Goal: Transaction & Acquisition: Purchase product/service

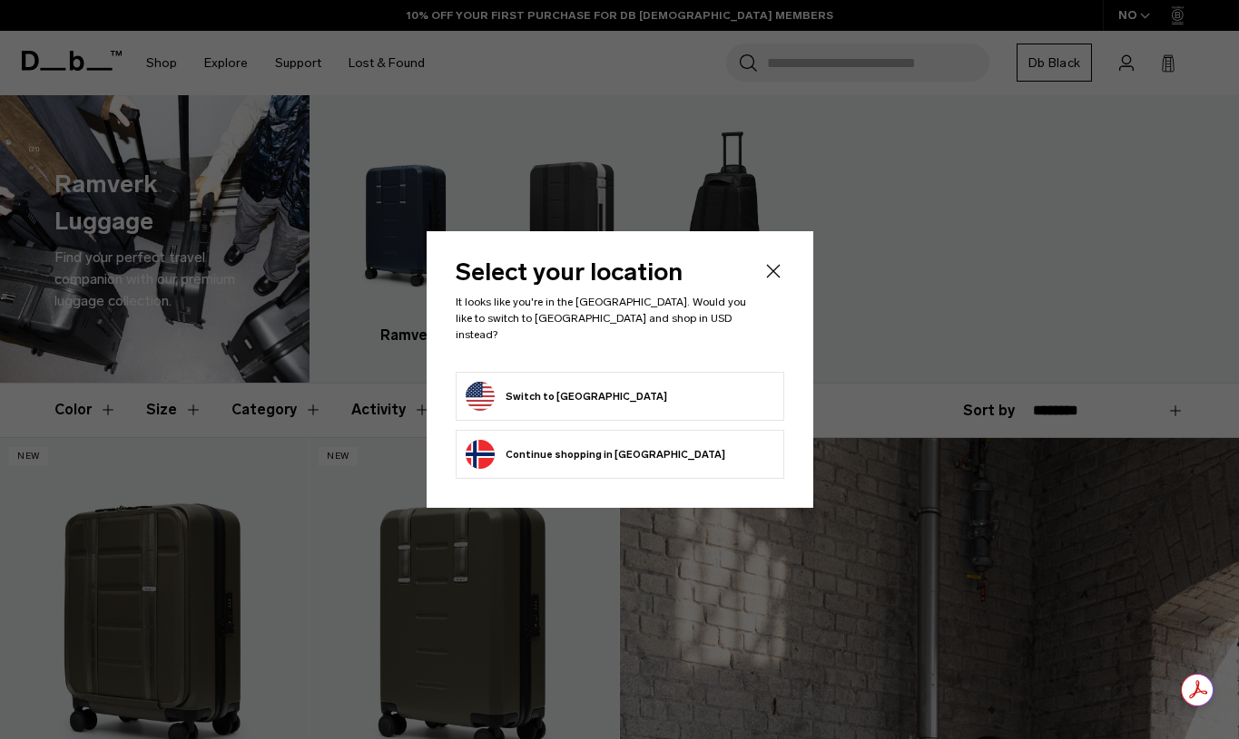
click at [779, 280] on icon "Close" at bounding box center [773, 271] width 22 height 22
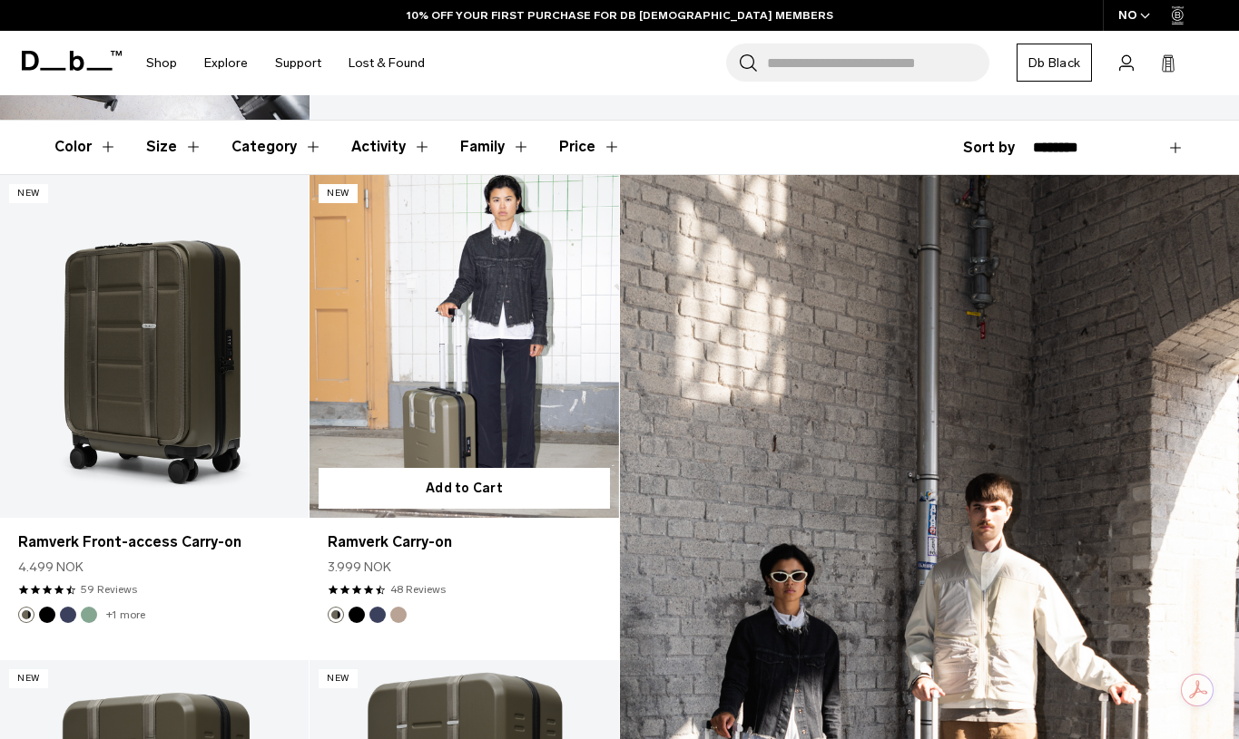
scroll to position [313, 0]
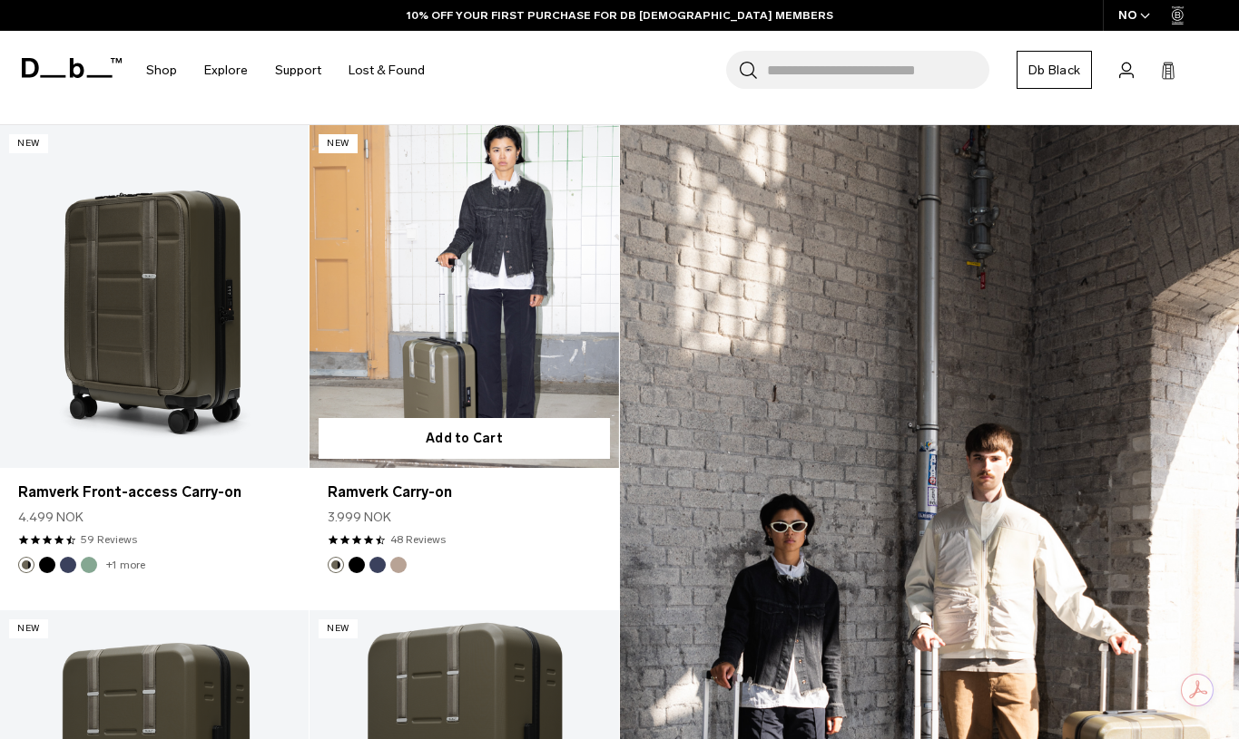
click at [487, 310] on link "Ramverk Carry-on" at bounding box center [463, 296] width 308 height 343
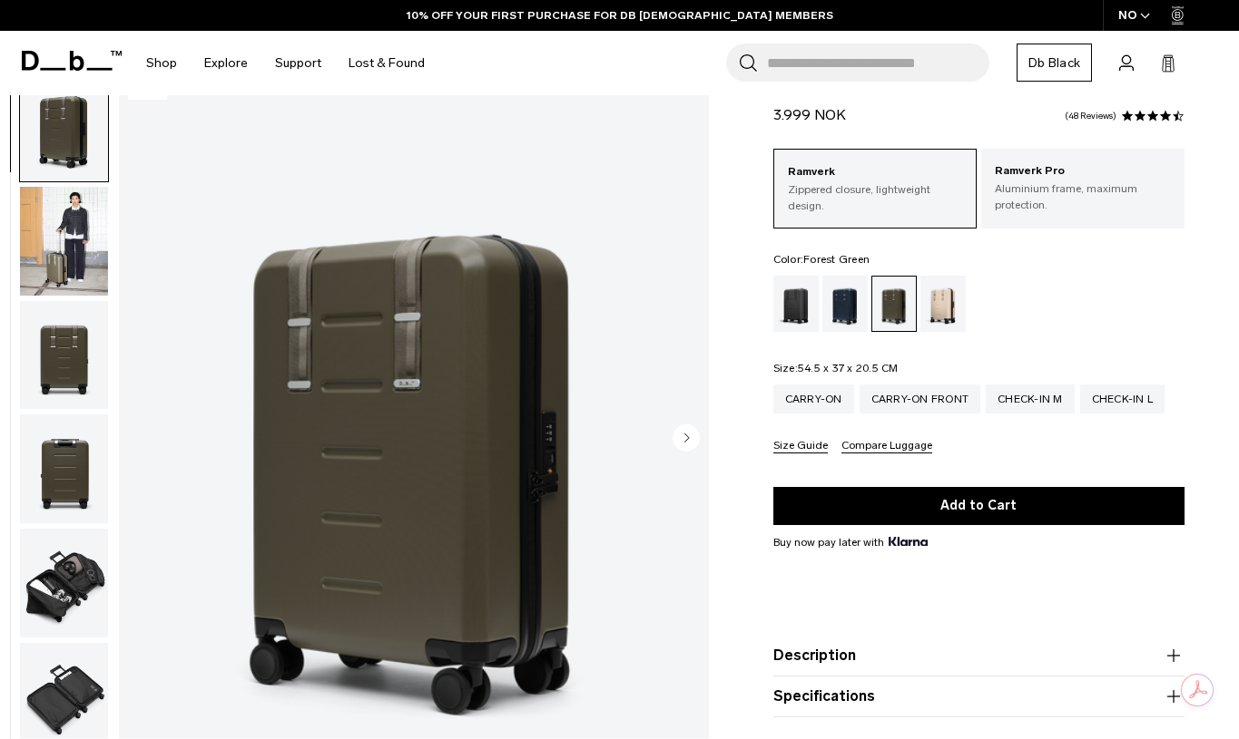
scroll to position [64, 0]
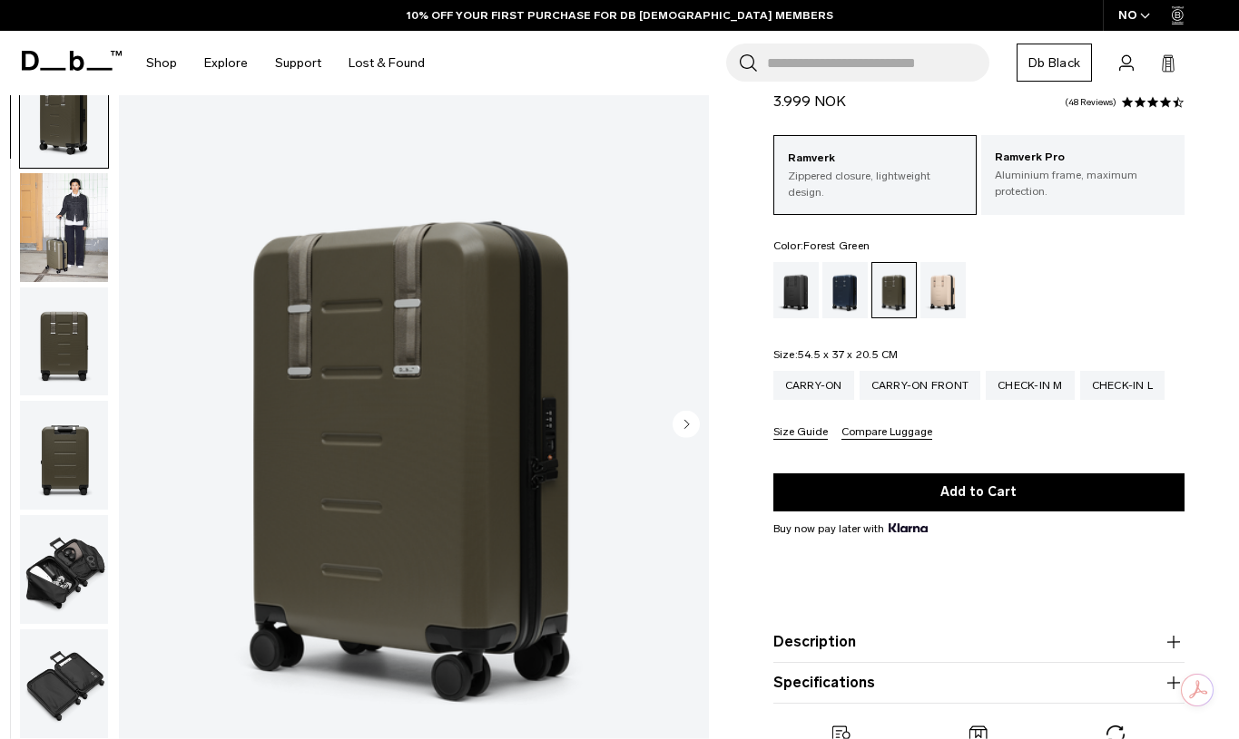
click at [52, 339] on img "button" at bounding box center [64, 342] width 88 height 109
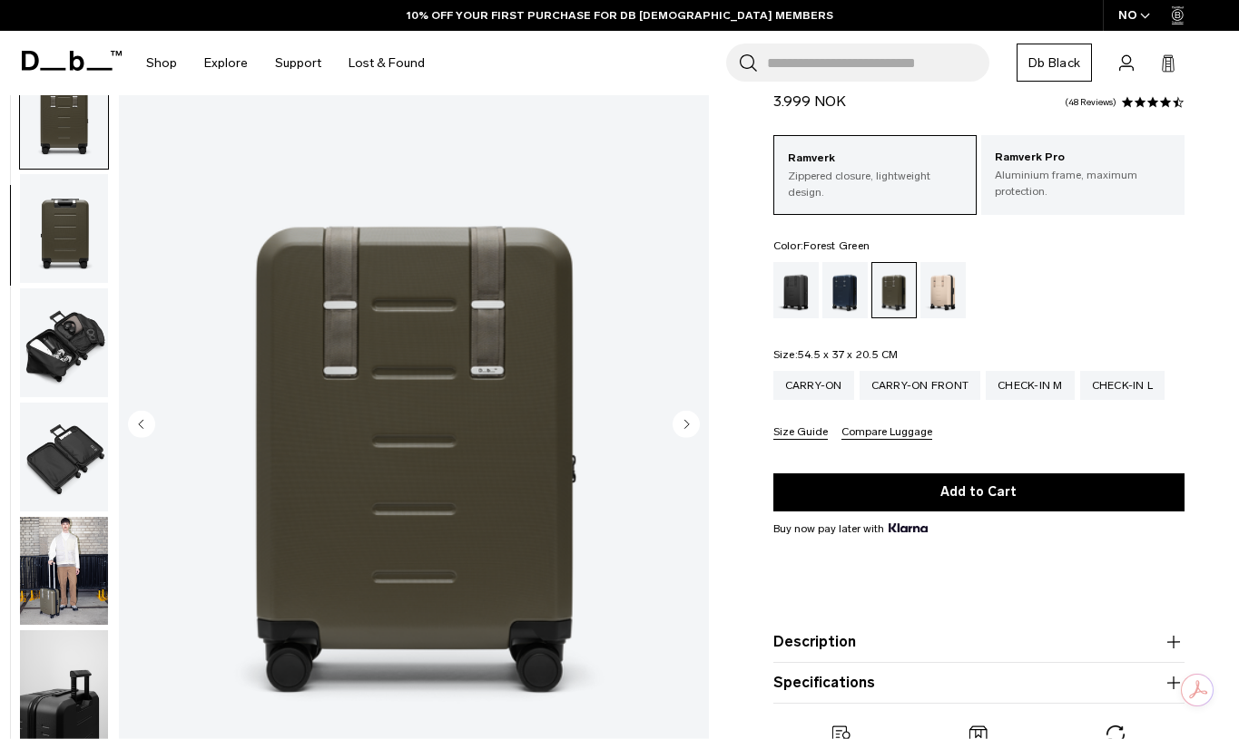
scroll to position [229, 0]
click at [74, 145] on img "button" at bounding box center [64, 113] width 88 height 109
click at [73, 575] on img "button" at bounding box center [64, 569] width 88 height 109
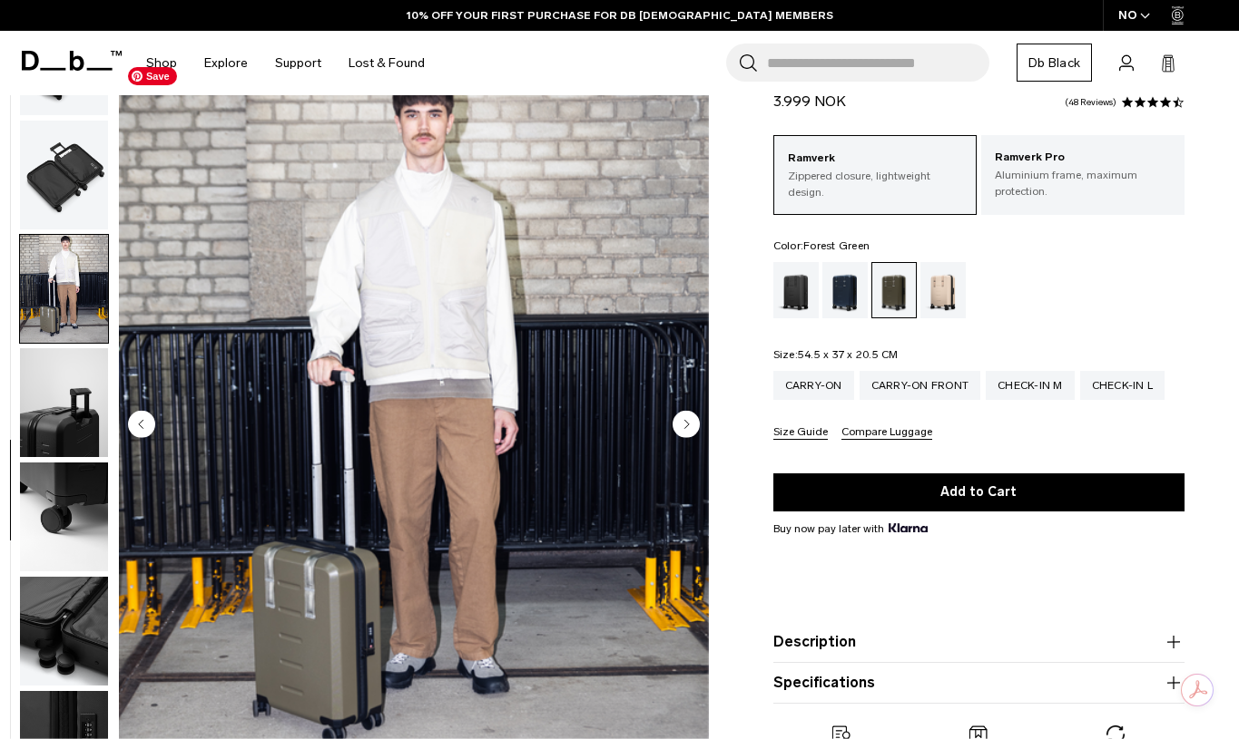
scroll to position [514, 0]
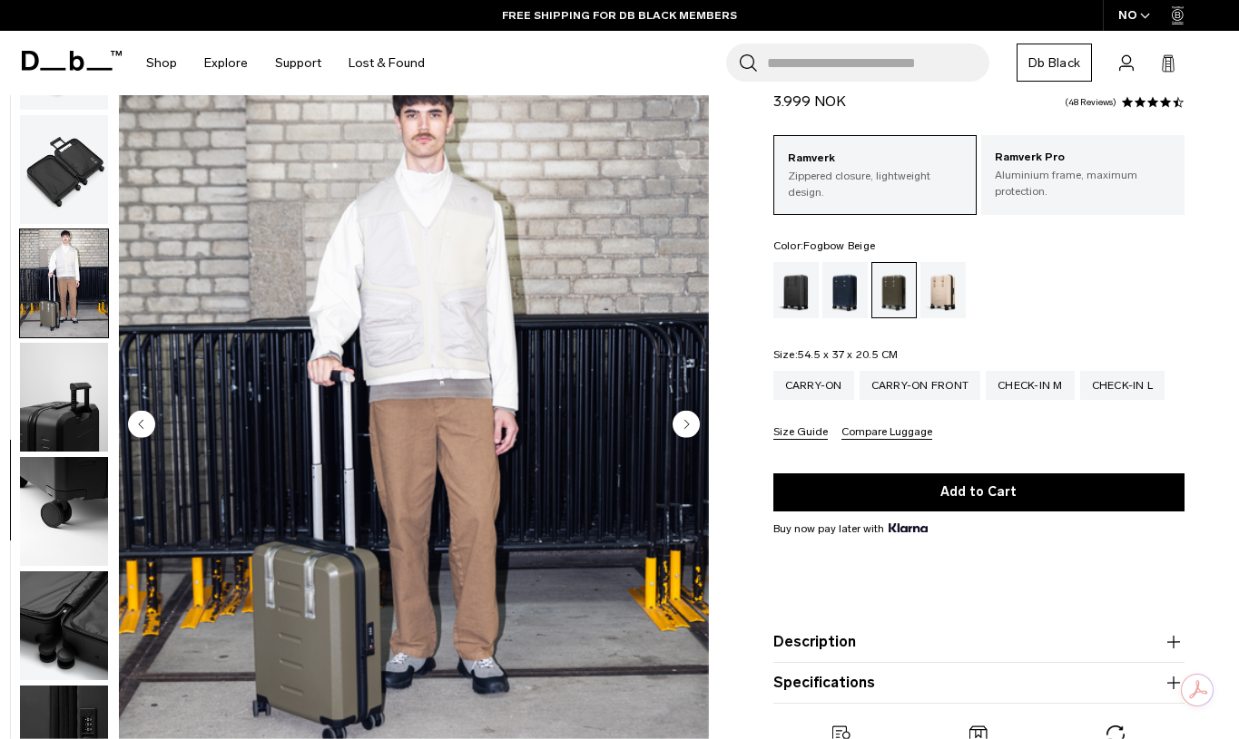
click at [942, 297] on div "Fogbow Beige" at bounding box center [943, 290] width 46 height 56
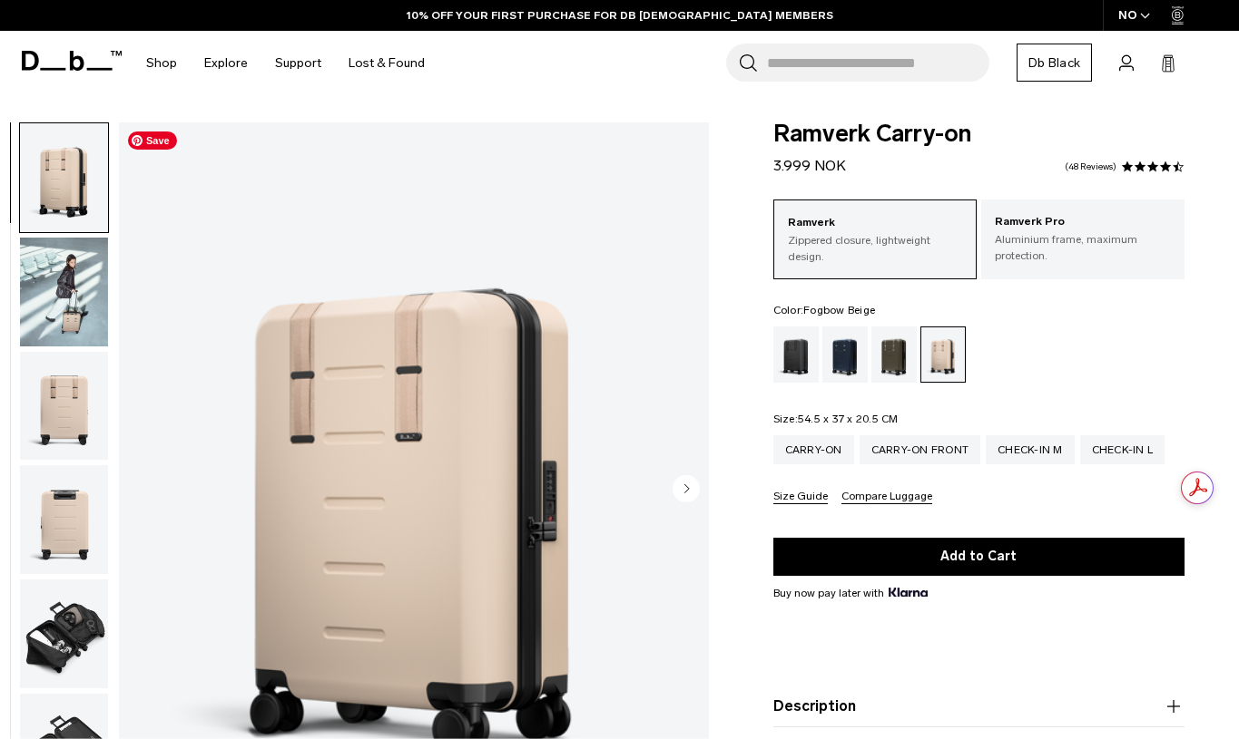
click at [84, 331] on img "button" at bounding box center [64, 292] width 88 height 109
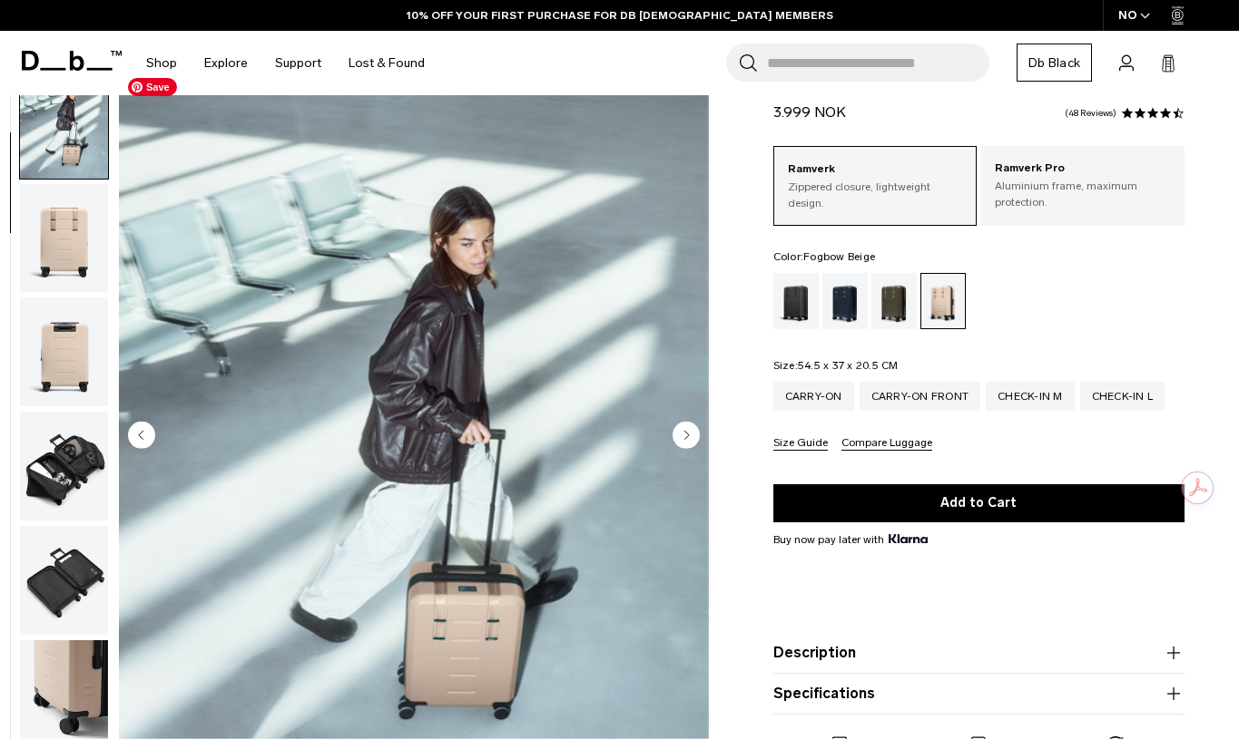
scroll to position [76, 0]
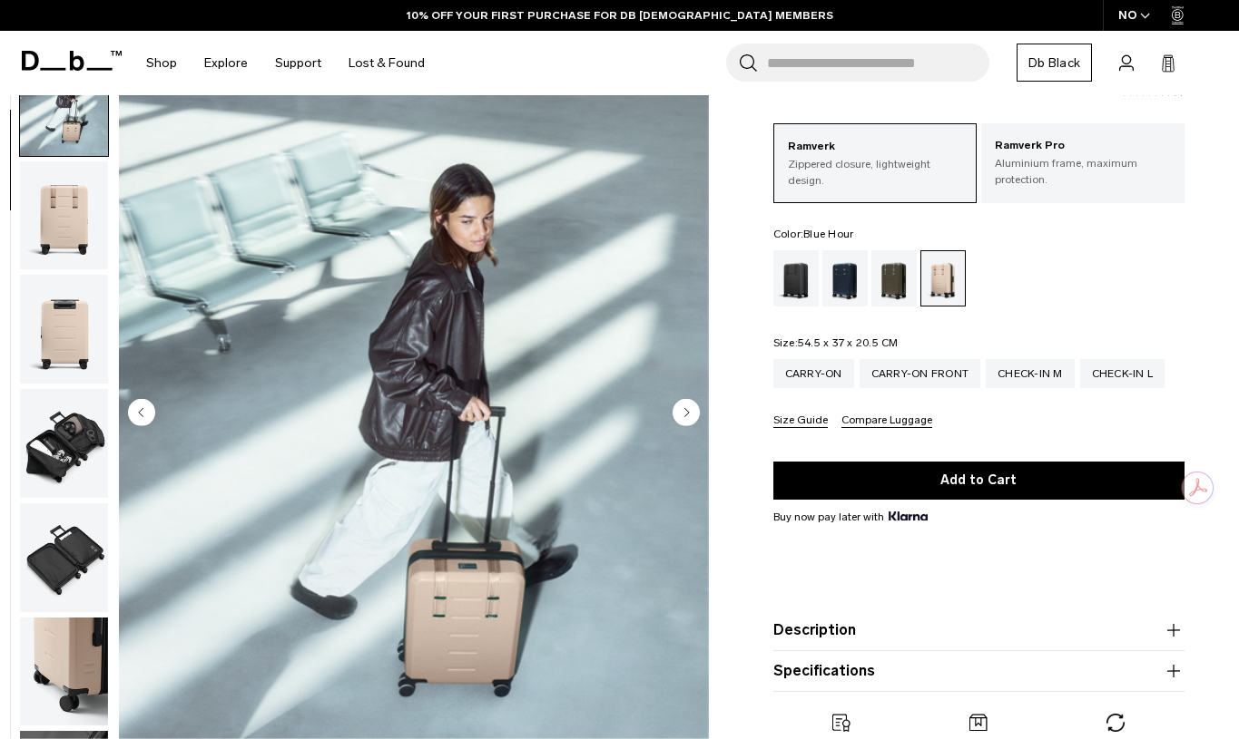
click at [837, 277] on div "Blue Hour" at bounding box center [845, 278] width 46 height 56
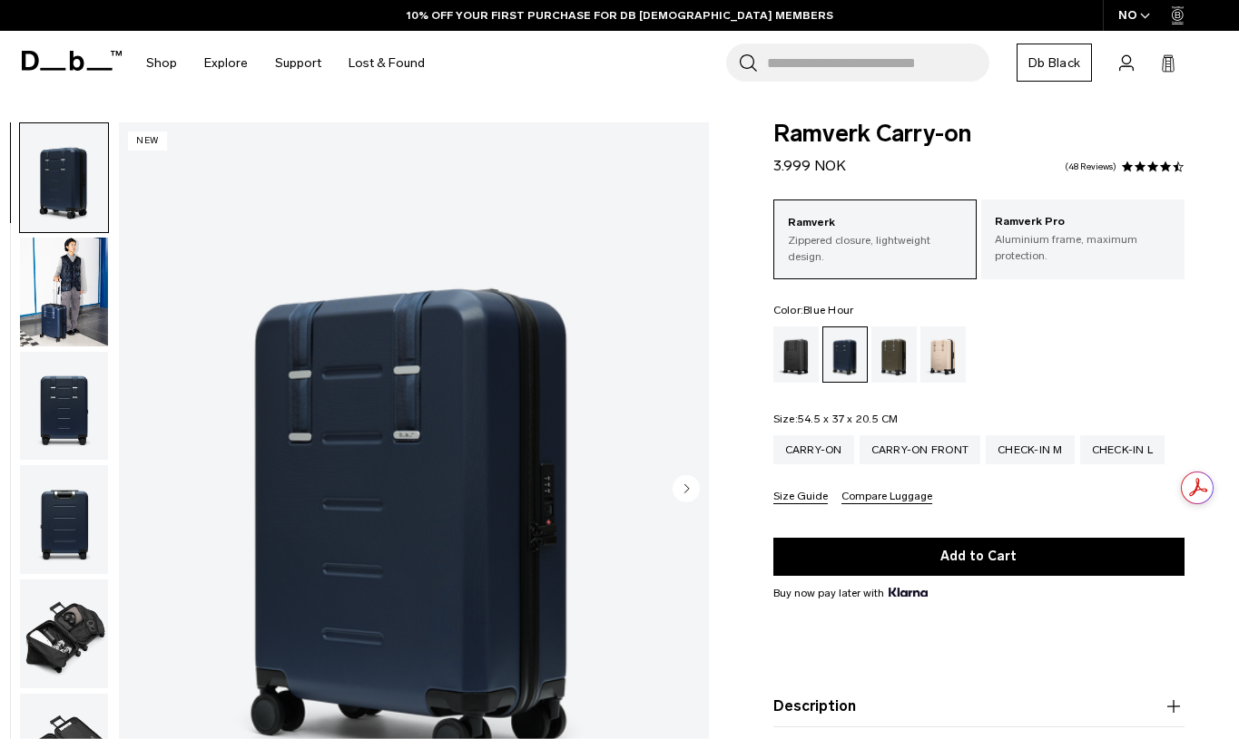
click at [65, 305] on img "button" at bounding box center [64, 292] width 88 height 109
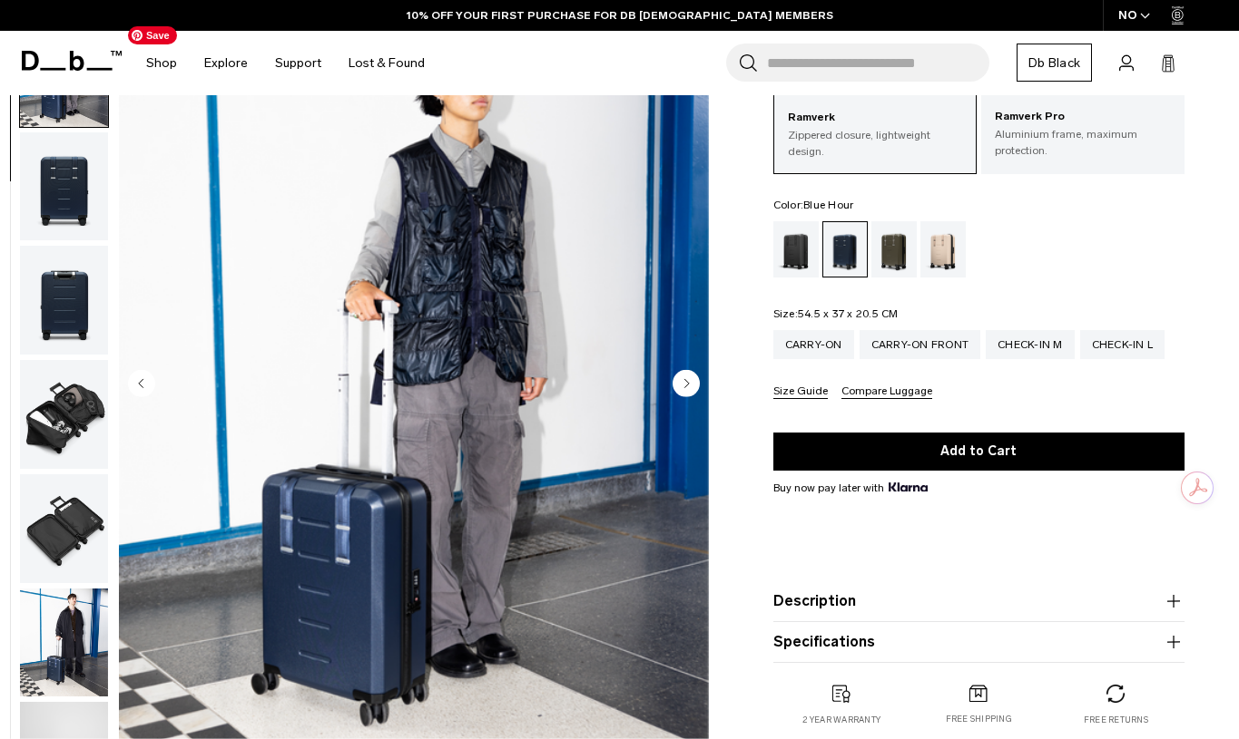
scroll to position [132, 0]
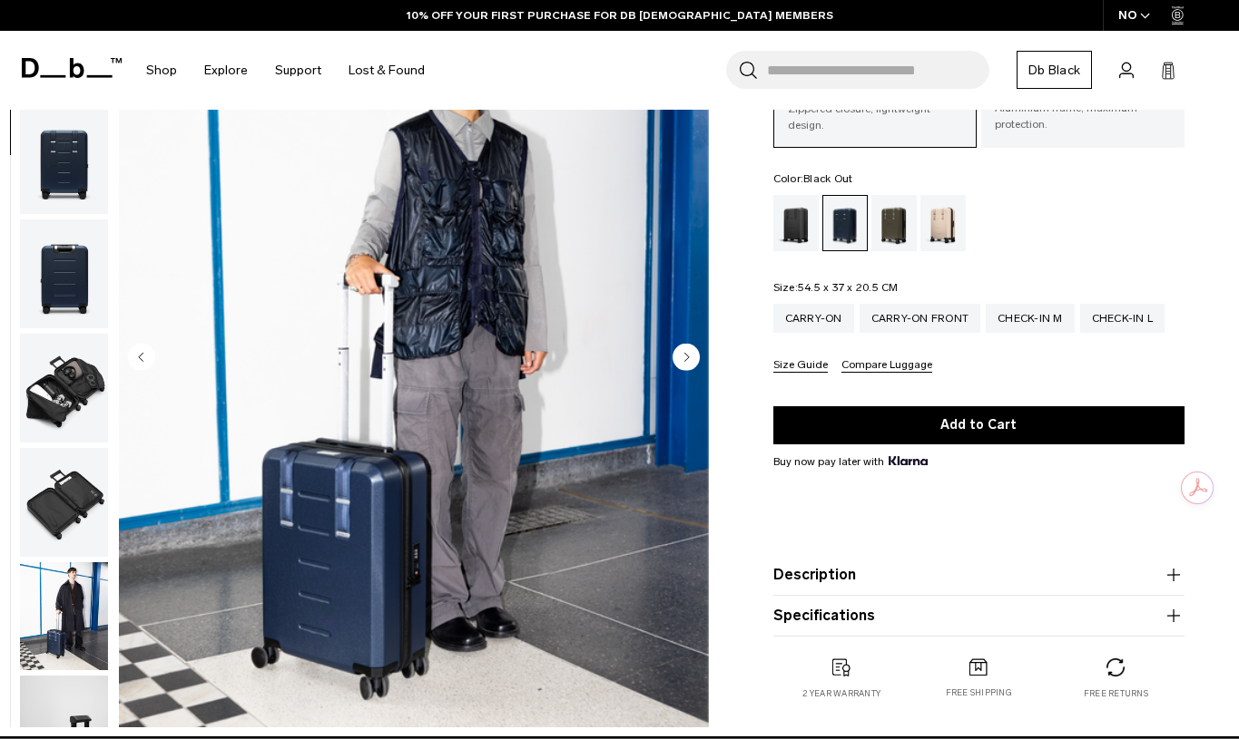
click at [797, 232] on div "Black Out" at bounding box center [796, 223] width 46 height 56
